Goal: Check status: Check status

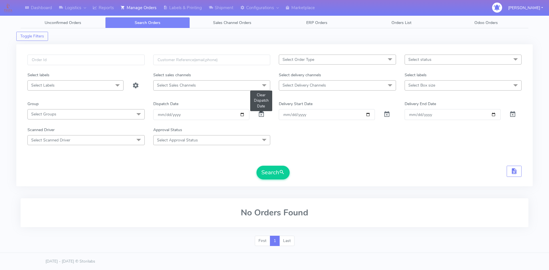
click at [261, 114] on span at bounding box center [261, 115] width 7 height 5
click at [275, 170] on button "Search" at bounding box center [272, 173] width 33 height 14
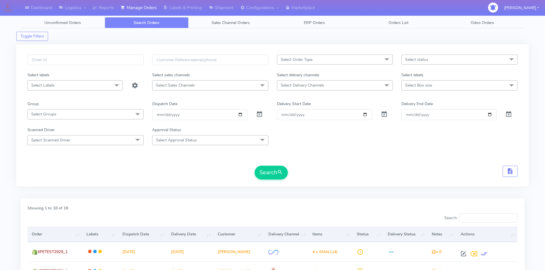
click at [439, 60] on span "Select status" at bounding box center [459, 60] width 116 height 10
click at [424, 144] on div "Delivered" at bounding box center [459, 145] width 110 height 6
checkbox input "true"
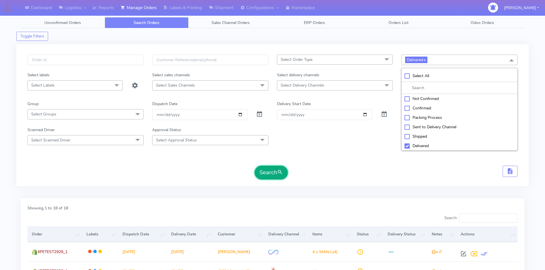
click at [282, 176] on button "Search" at bounding box center [270, 173] width 33 height 14
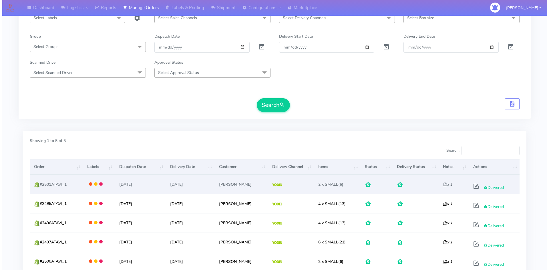
scroll to position [117, 0]
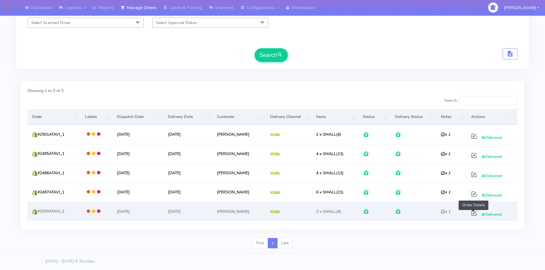
click at [473, 212] on span at bounding box center [474, 214] width 10 height 5
select select "5"
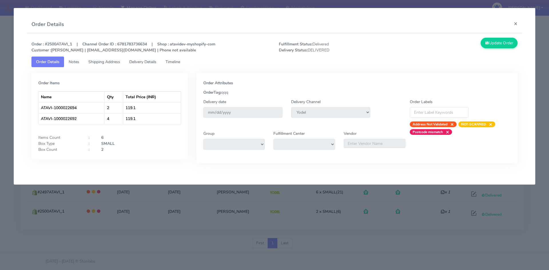
click at [141, 59] on span "Delivery Details" at bounding box center [142, 61] width 27 height 5
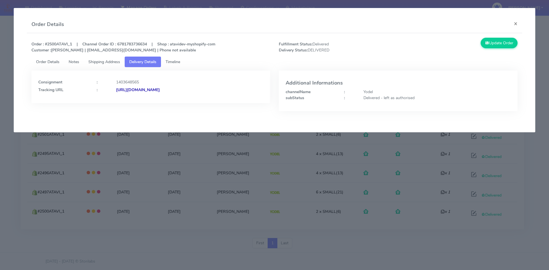
drag, startPoint x: 225, startPoint y: 89, endPoint x: 108, endPoint y: 92, distance: 116.7
click at [108, 92] on div "Tracking URL : [URL][DOMAIN_NAME]" at bounding box center [151, 90] width 234 height 6
click at [249, 93] on div "Consignment : 1403648565 Tracking URL : [URL][DOMAIN_NAME]" at bounding box center [150, 87] width 239 height 33
click at [176, 62] on span "Timeline" at bounding box center [173, 61] width 15 height 5
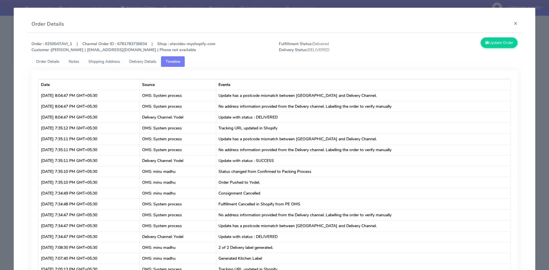
scroll to position [0, 0]
click at [511, 22] on button "×" at bounding box center [515, 23] width 13 height 15
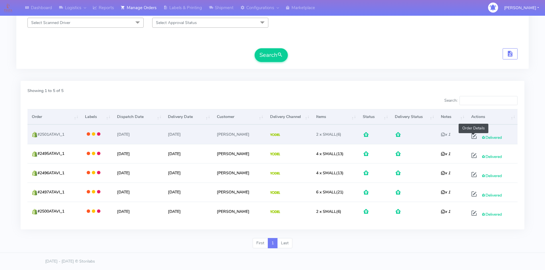
click at [471, 136] on span at bounding box center [474, 137] width 10 height 5
select select "5"
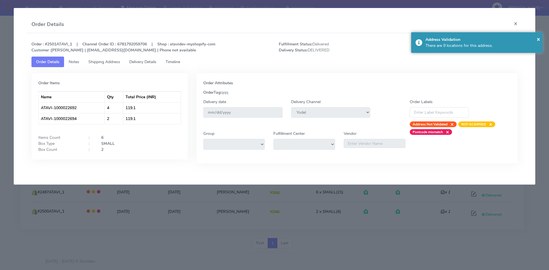
click at [176, 61] on span "Timeline" at bounding box center [173, 61] width 15 height 5
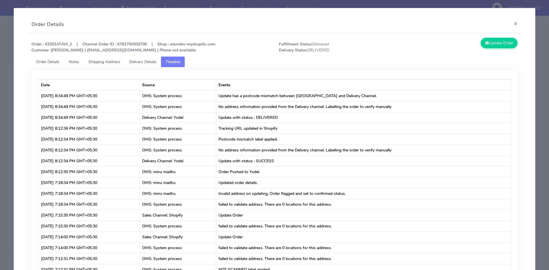
click at [51, 60] on span "Order Details" at bounding box center [47, 61] width 23 height 5
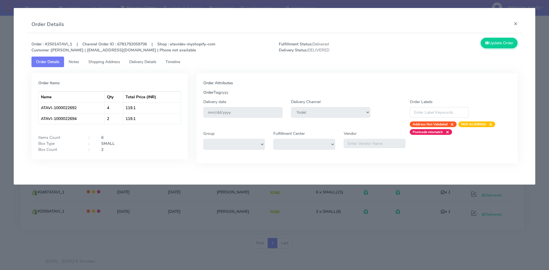
click at [76, 59] on span "Notes" at bounding box center [74, 61] width 11 height 5
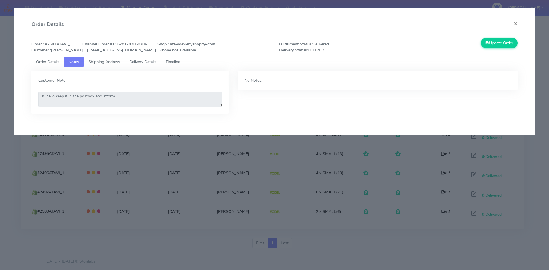
click at [96, 59] on link "Shipping Address" at bounding box center [104, 62] width 41 height 11
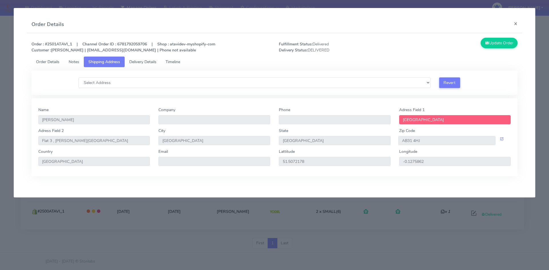
click at [143, 61] on span "Delivery Details" at bounding box center [142, 61] width 27 height 5
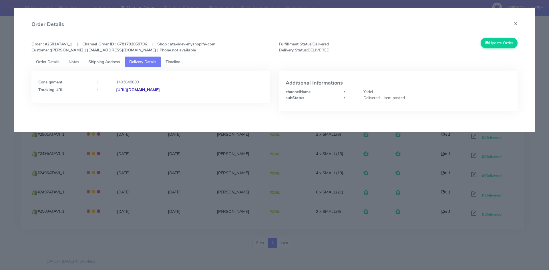
click at [172, 61] on span "Timeline" at bounding box center [173, 61] width 15 height 5
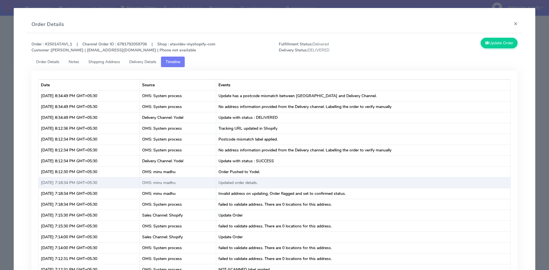
scroll to position [62, 0]
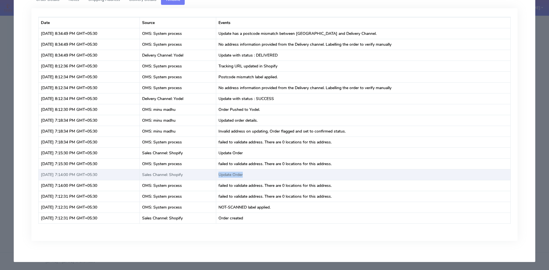
drag, startPoint x: 265, startPoint y: 177, endPoint x: 227, endPoint y: 178, distance: 37.8
click at [227, 178] on tr "[DATE] 7:14:00 PM GMT+05:30 Sales Channel: Shopify Update Order" at bounding box center [275, 174] width 472 height 11
click at [262, 176] on td "Update Order" at bounding box center [363, 174] width 294 height 11
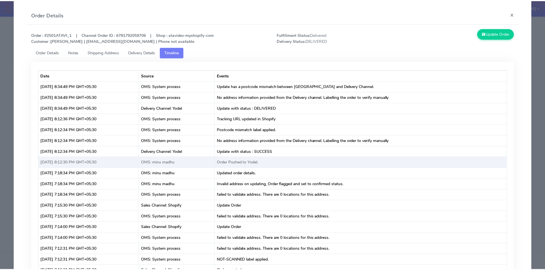
scroll to position [0, 0]
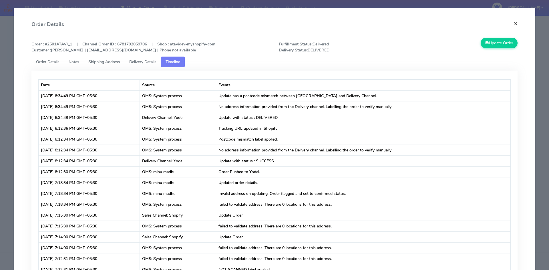
click at [512, 22] on button "×" at bounding box center [515, 23] width 13 height 15
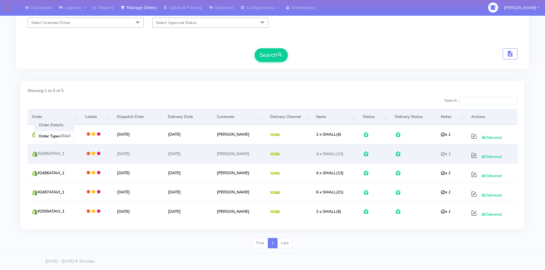
click at [41, 153] on span "#2495ATAVI_1" at bounding box center [50, 153] width 27 height 5
drag, startPoint x: 41, startPoint y: 153, endPoint x: 59, endPoint y: 154, distance: 18.0
click at [59, 154] on span "#2495ATAVI_1" at bounding box center [50, 153] width 27 height 5
click at [78, 151] on td "#2495ATAVI_1" at bounding box center [53, 153] width 53 height 19
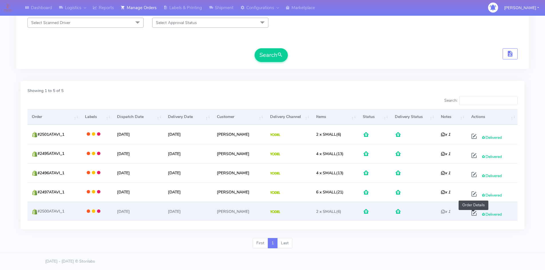
click at [473, 215] on span at bounding box center [474, 214] width 10 height 5
select select "5"
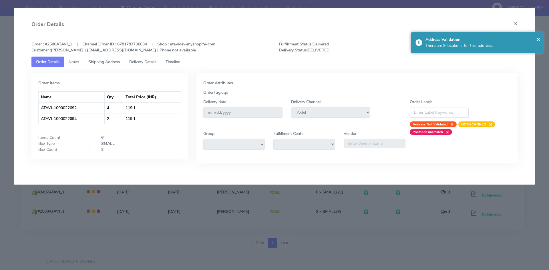
click at [112, 63] on span "Shipping Address" at bounding box center [104, 61] width 32 height 5
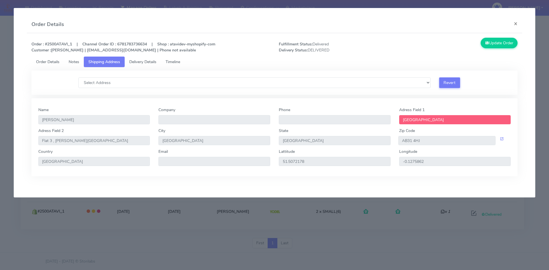
click at [146, 65] on link "Delivery Details" at bounding box center [143, 62] width 36 height 11
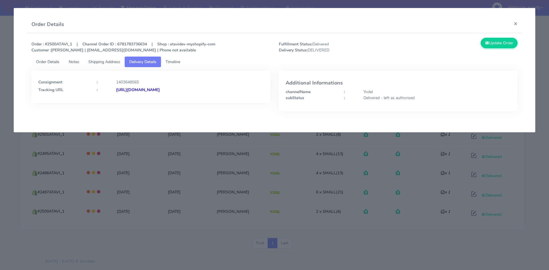
click at [160, 89] on strong "[URL][DOMAIN_NAME]" at bounding box center [138, 89] width 44 height 5
click at [109, 61] on span "Shipping Address" at bounding box center [104, 61] width 32 height 5
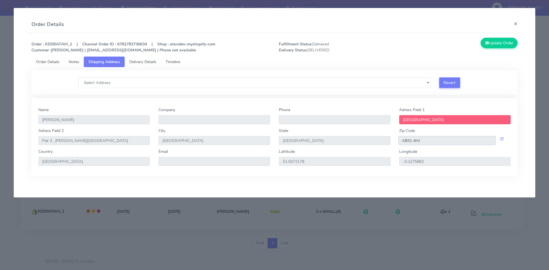
drag, startPoint x: 429, startPoint y: 139, endPoint x: 384, endPoint y: 140, distance: 44.9
click at [384, 140] on div "Adress Field [STREET_ADDRESS][PERSON_NAME]" at bounding box center [274, 138] width 481 height 21
click at [517, 24] on button "×" at bounding box center [515, 23] width 13 height 15
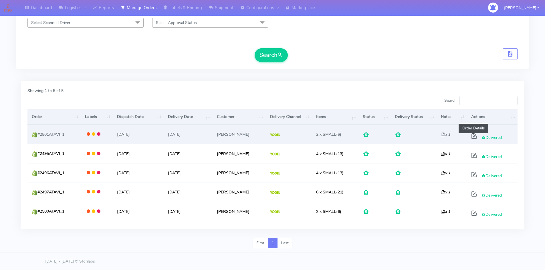
click at [471, 137] on span at bounding box center [474, 137] width 10 height 5
select select "5"
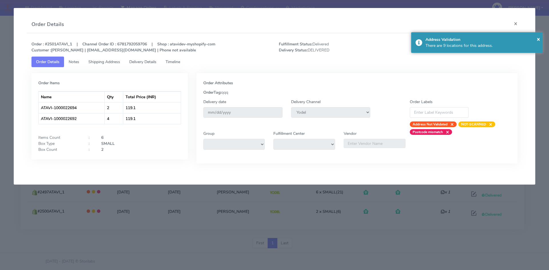
click at [97, 62] on span "Shipping Address" at bounding box center [104, 61] width 32 height 5
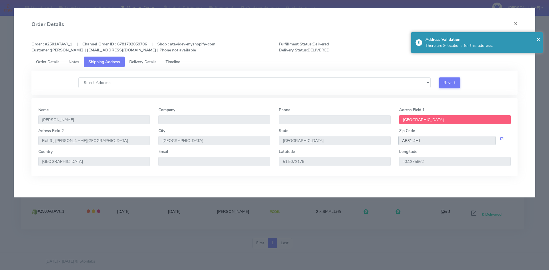
drag, startPoint x: 427, startPoint y: 140, endPoint x: 392, endPoint y: 141, distance: 35.5
click at [392, 141] on div "Adress Field [STREET_ADDRESS][PERSON_NAME]" at bounding box center [274, 138] width 481 height 21
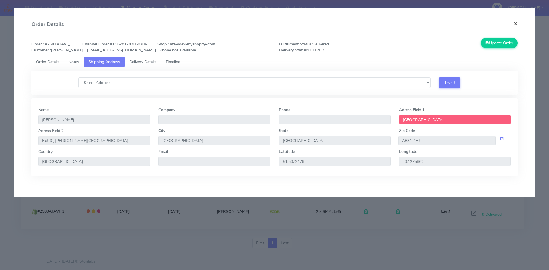
click at [512, 22] on button "×" at bounding box center [515, 23] width 13 height 15
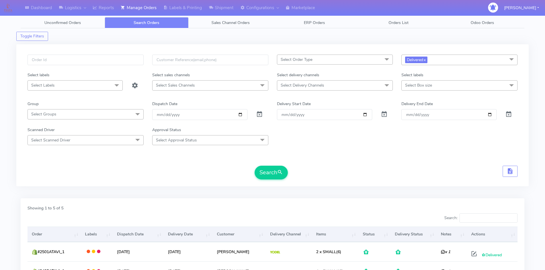
click at [333, 85] on span "Select Delivery Channels" at bounding box center [335, 85] width 116 height 10
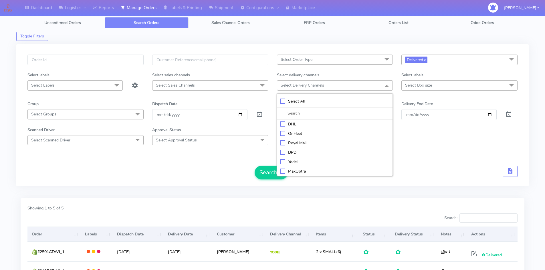
click at [310, 182] on div "Select Order Type Select All MEALS ATAVI One Off Pasta Club Gift Kit Event Unkn…" at bounding box center [272, 119] width 498 height 128
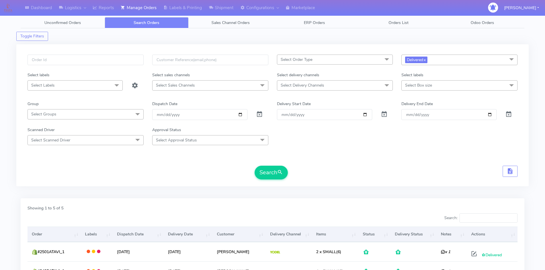
click at [305, 61] on span "Select Order Type" at bounding box center [296, 59] width 32 height 5
click at [286, 98] on div "MEALS" at bounding box center [335, 98] width 110 height 6
checkbox input "true"
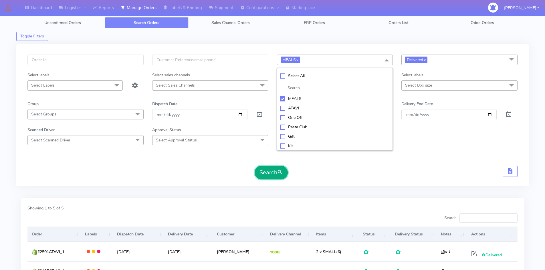
click at [276, 171] on button "Search" at bounding box center [270, 173] width 33 height 14
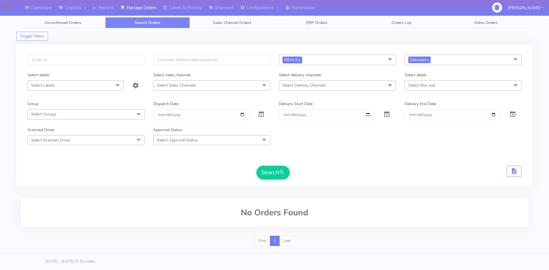
click at [299, 59] on link "x" at bounding box center [299, 60] width 3 height 6
click at [292, 88] on span "Select Delivery Channels" at bounding box center [303, 85] width 43 height 5
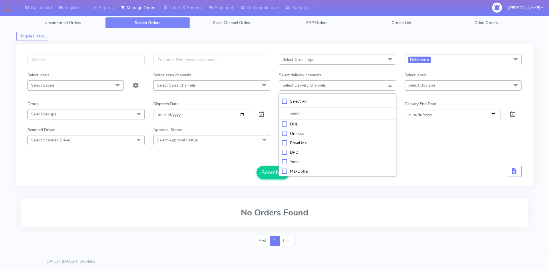
click at [252, 162] on form "Select Order Type Select All MEALS ATAVI One Off Pasta Club Gift Kit Event Unkn…" at bounding box center [274, 117] width 494 height 125
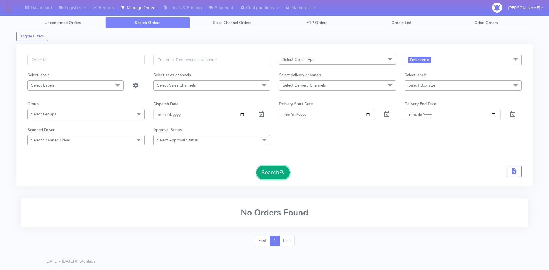
click at [274, 174] on button "Search" at bounding box center [272, 173] width 33 height 14
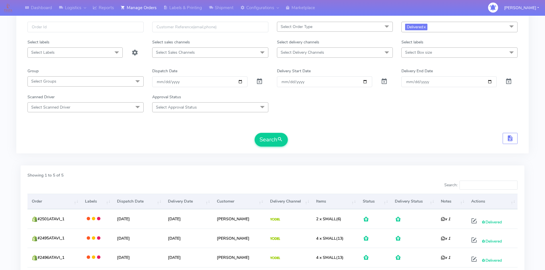
scroll to position [117, 0]
